Goal: Transaction & Acquisition: Purchase product/service

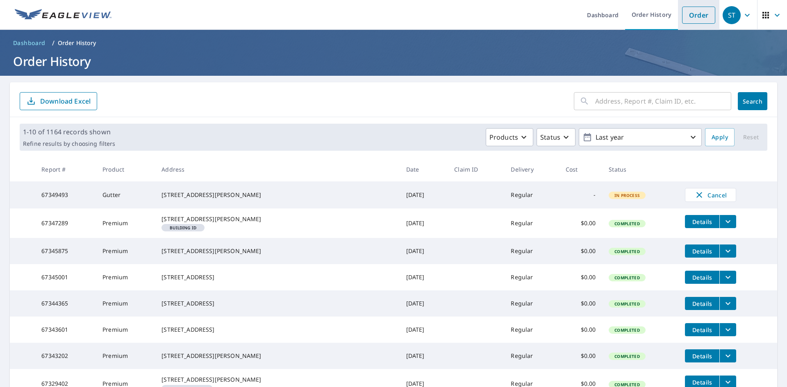
click at [697, 12] on link "Order" at bounding box center [698, 15] width 33 height 17
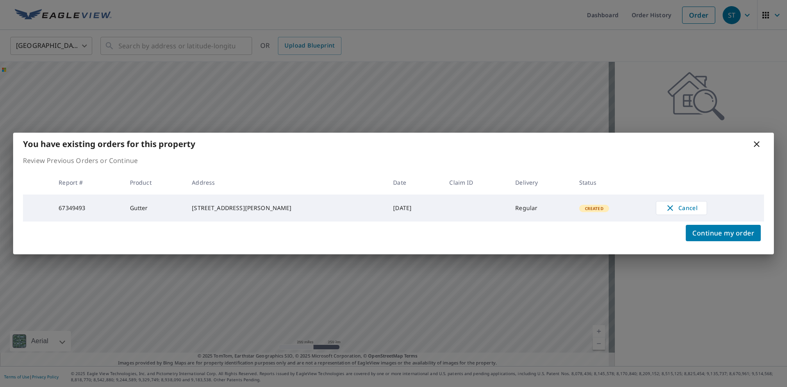
click at [756, 141] on icon at bounding box center [756, 144] width 10 height 10
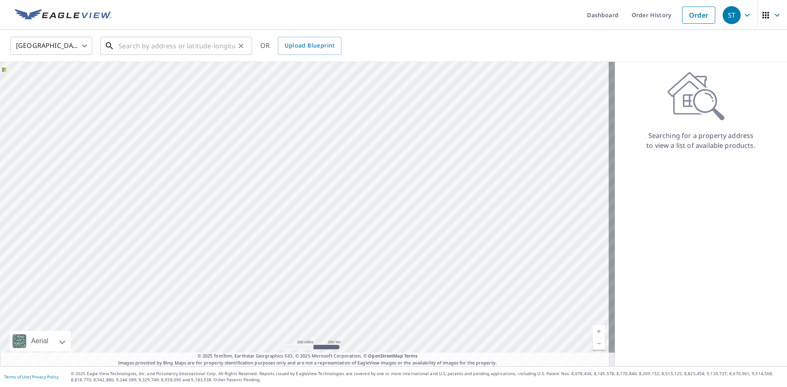
click at [159, 44] on input "text" at bounding box center [176, 45] width 117 height 23
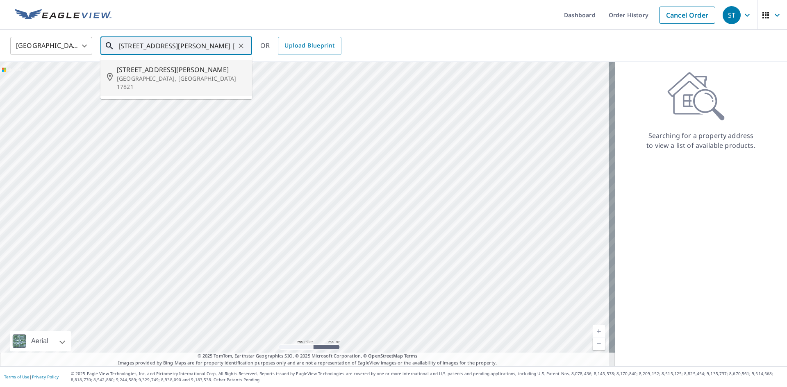
click at [192, 75] on p "[GEOGRAPHIC_DATA], [GEOGRAPHIC_DATA] 17821" at bounding box center [181, 83] width 129 height 16
type input "[STREET_ADDRESS][PERSON_NAME]"
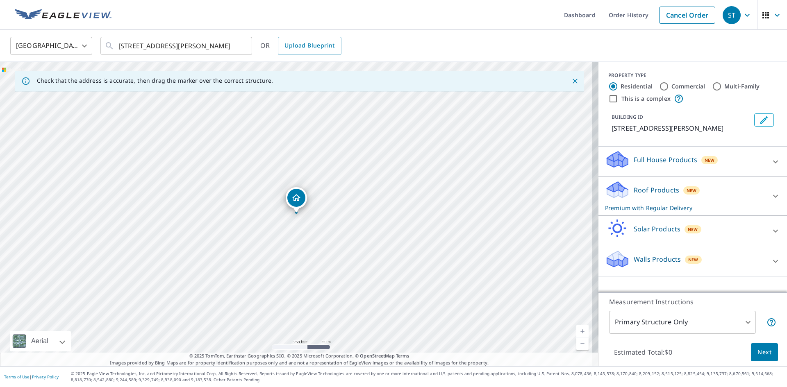
click at [636, 165] on div "Full House Products New" at bounding box center [685, 161] width 161 height 23
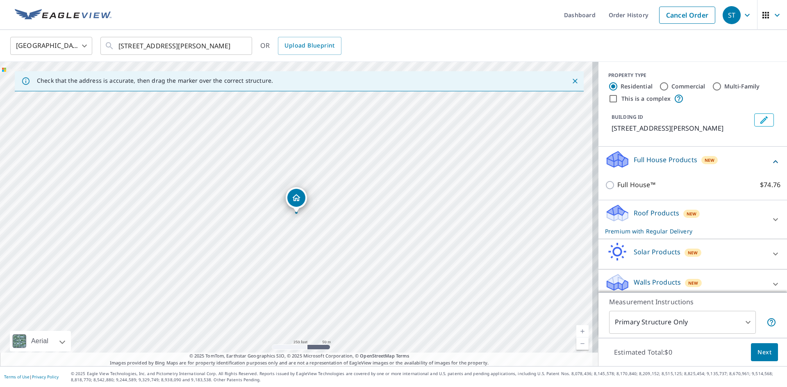
click at [643, 214] on p "Roof Products" at bounding box center [655, 213] width 45 height 10
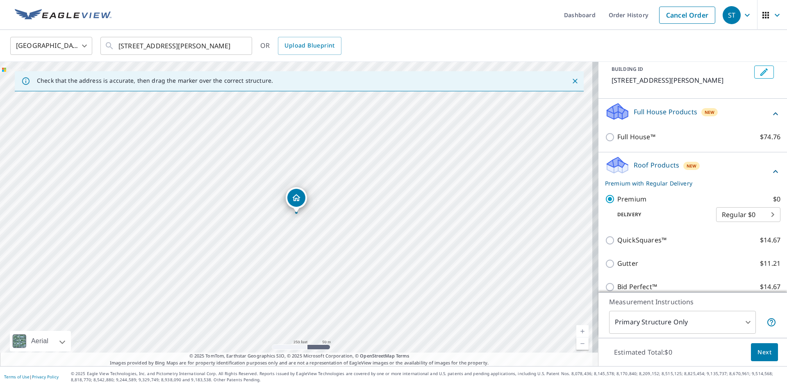
scroll to position [118, 0]
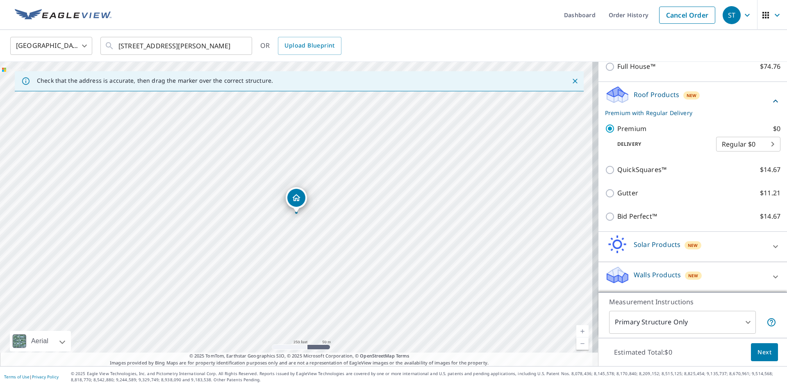
click at [764, 356] on span "Next" at bounding box center [764, 352] width 14 height 10
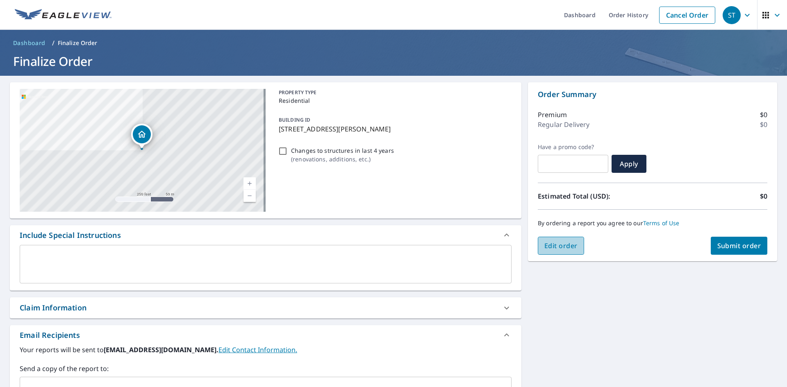
click at [565, 248] on span "Edit order" at bounding box center [560, 245] width 33 height 9
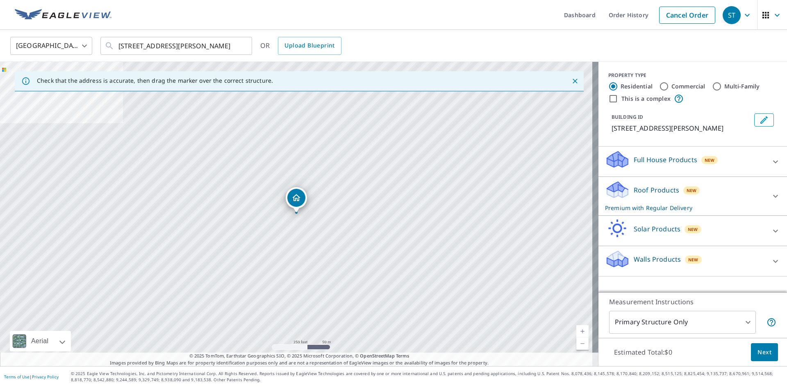
click at [655, 322] on body "[GEOGRAPHIC_DATA] Dashboard Order History Cancel Order [GEOGRAPHIC_DATA] [GEOGR…" at bounding box center [393, 193] width 787 height 387
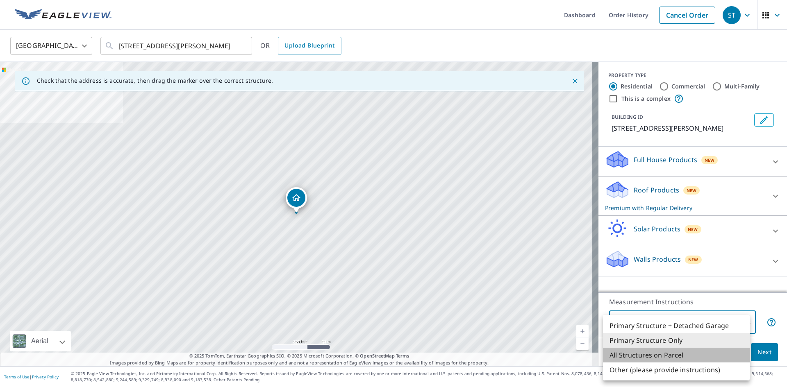
click at [661, 354] on li "All Structures on Parcel" at bounding box center [676, 355] width 147 height 15
type input "3"
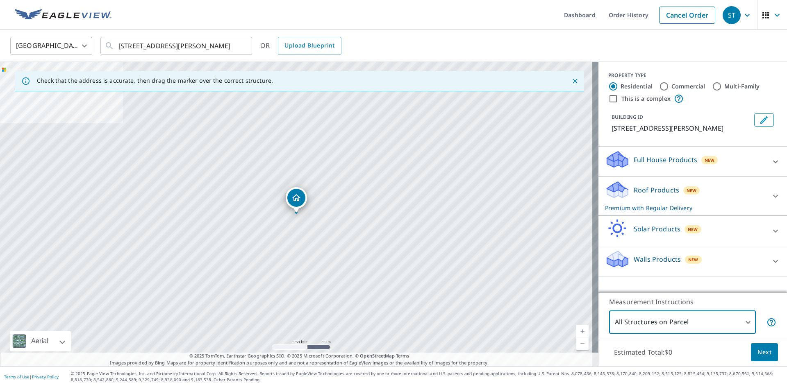
click at [766, 351] on button "Next" at bounding box center [763, 352] width 27 height 18
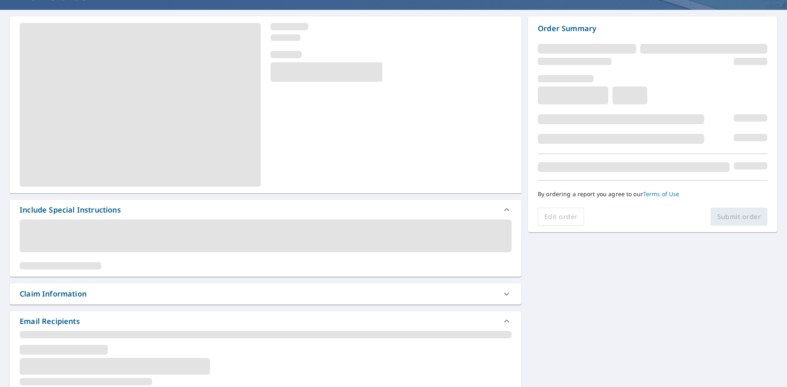
scroll to position [138, 0]
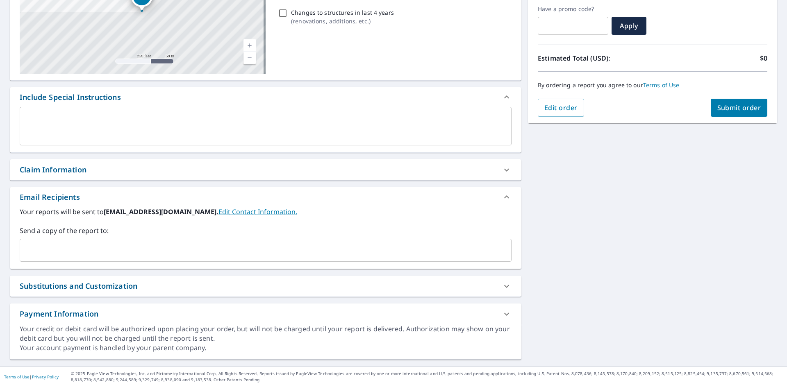
click at [110, 256] on input "text" at bounding box center [259, 251] width 472 height 16
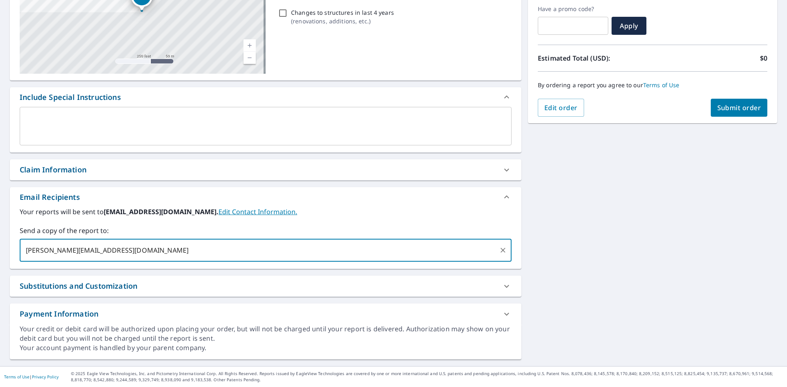
type input "[PERSON_NAME][EMAIL_ADDRESS][DOMAIN_NAME]"
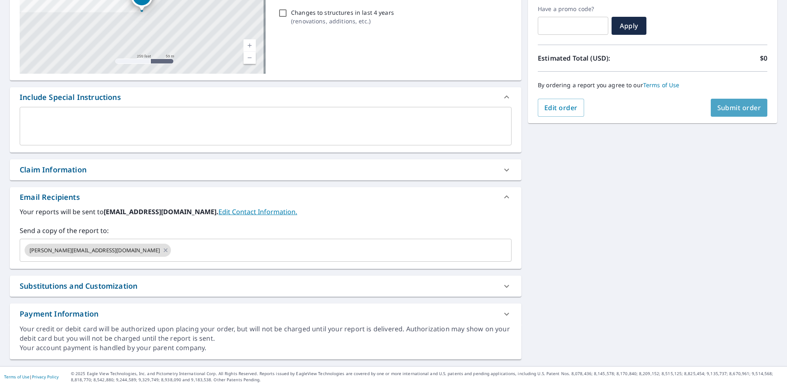
click at [739, 102] on button "Submit order" at bounding box center [738, 108] width 57 height 18
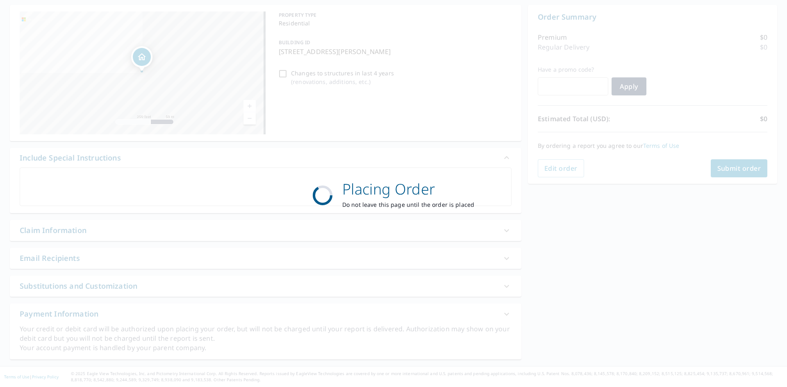
scroll to position [77, 0]
